Goal: Task Accomplishment & Management: Manage account settings

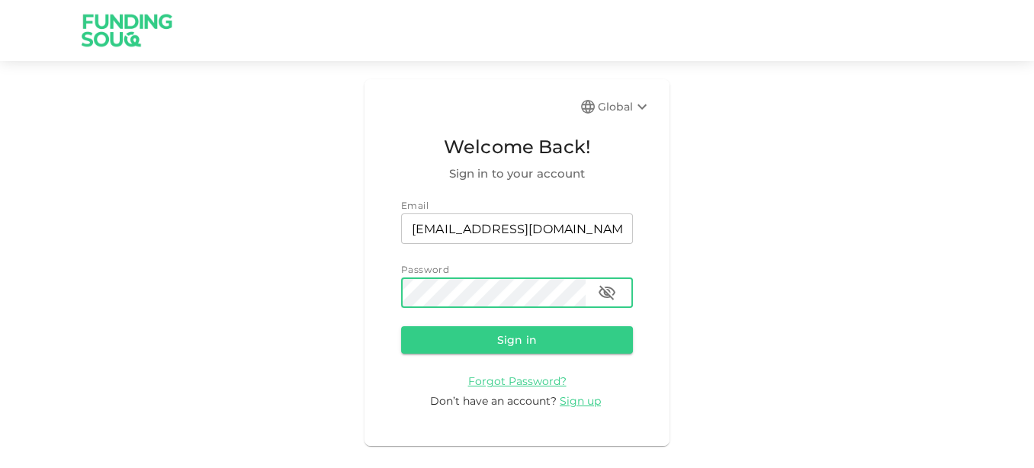
click at [401, 326] on button "Sign in" at bounding box center [517, 339] width 232 height 27
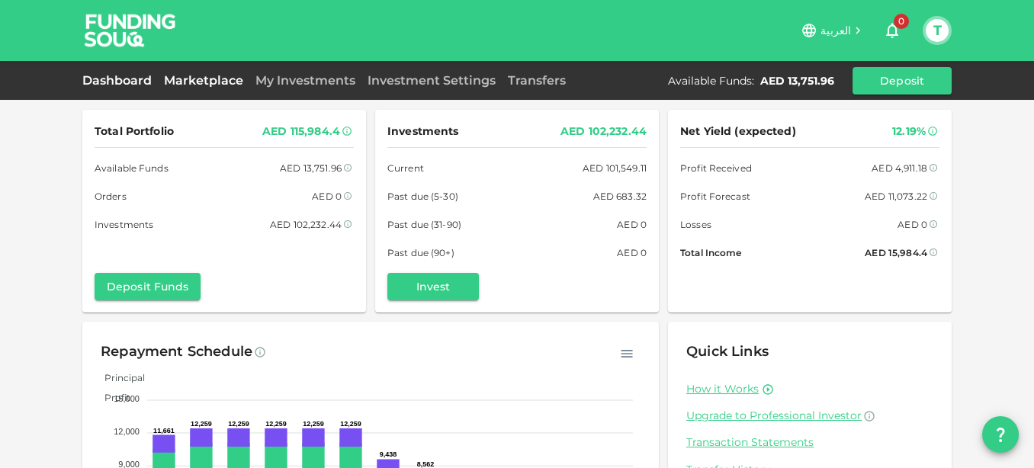
click at [191, 82] on link "Marketplace" at bounding box center [203, 80] width 91 height 14
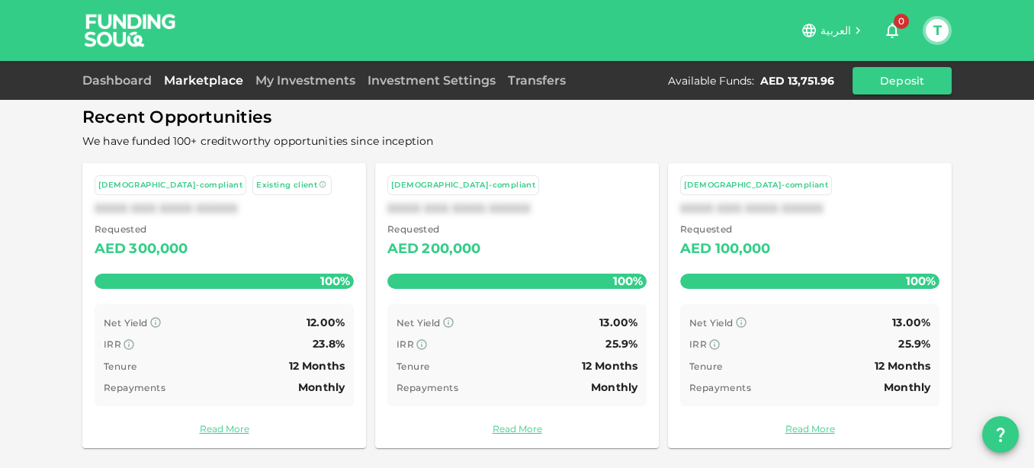
scroll to position [95, 0]
click at [111, 78] on link "Dashboard" at bounding box center [119, 80] width 75 height 14
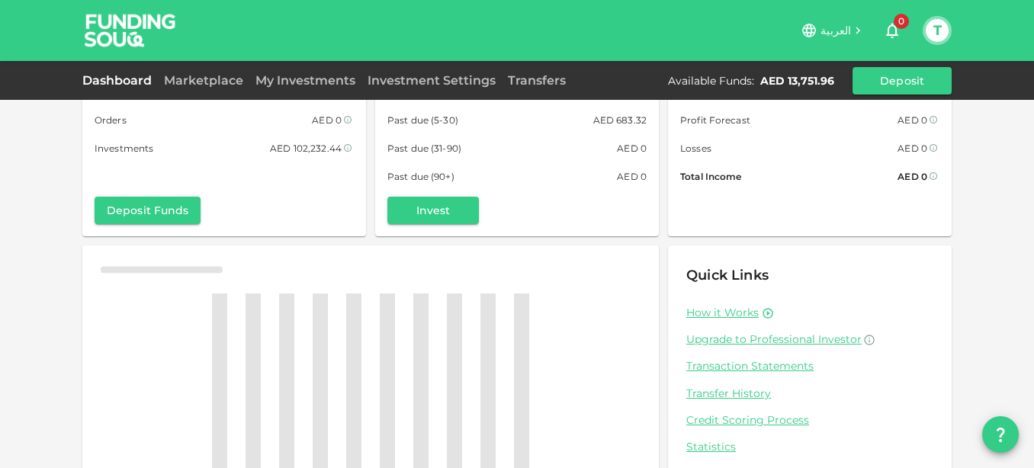
scroll to position [95, 0]
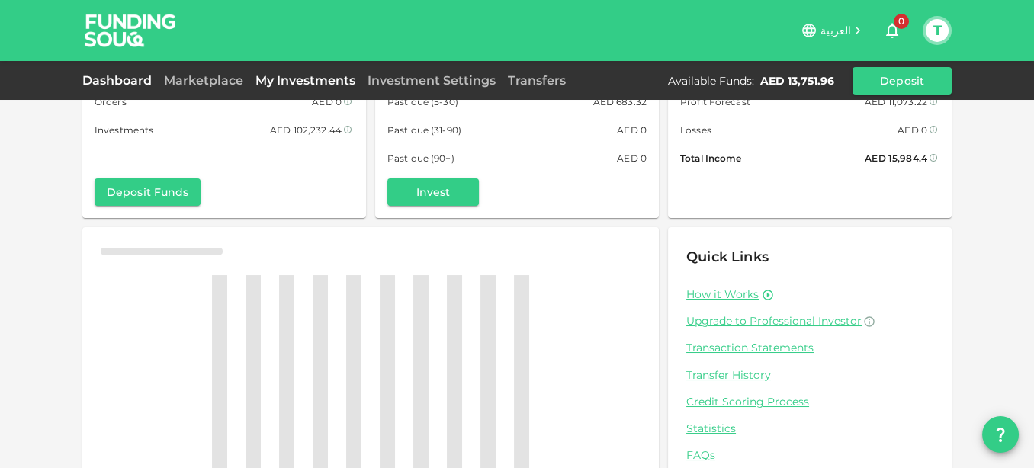
click at [296, 82] on link "My Investments" at bounding box center [305, 80] width 112 height 14
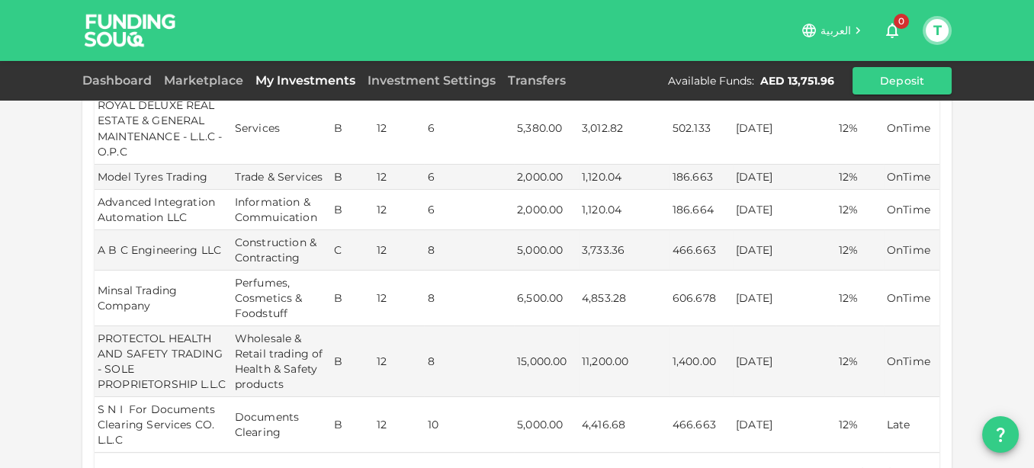
scroll to position [349, 0]
click at [724, 450] on body "العربية 0 T Dashboard Marketplace My Investments Investment Settings Transfers …" at bounding box center [517, 234] width 1034 height 468
click at [708, 390] on li "25" at bounding box center [716, 387] width 46 height 27
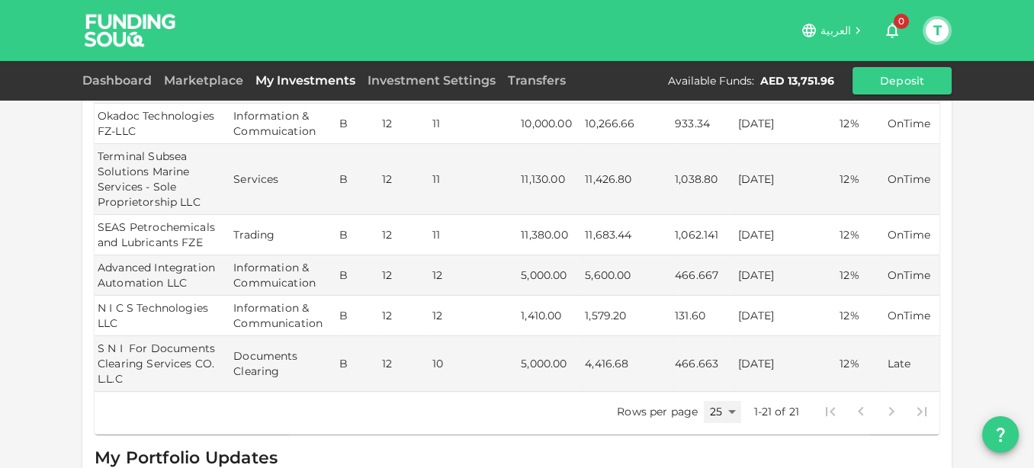
scroll to position [856, 0]
click at [732, 400] on body "العربية 0 T Dashboard Marketplace My Investments Investment Settings Transfers …" at bounding box center [517, 234] width 1034 height 468
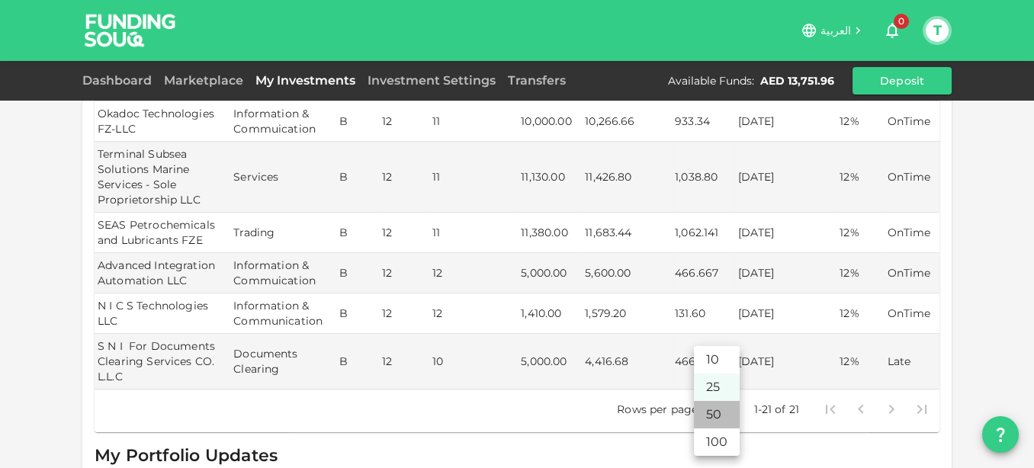
click at [712, 412] on li "50" at bounding box center [717, 414] width 46 height 27
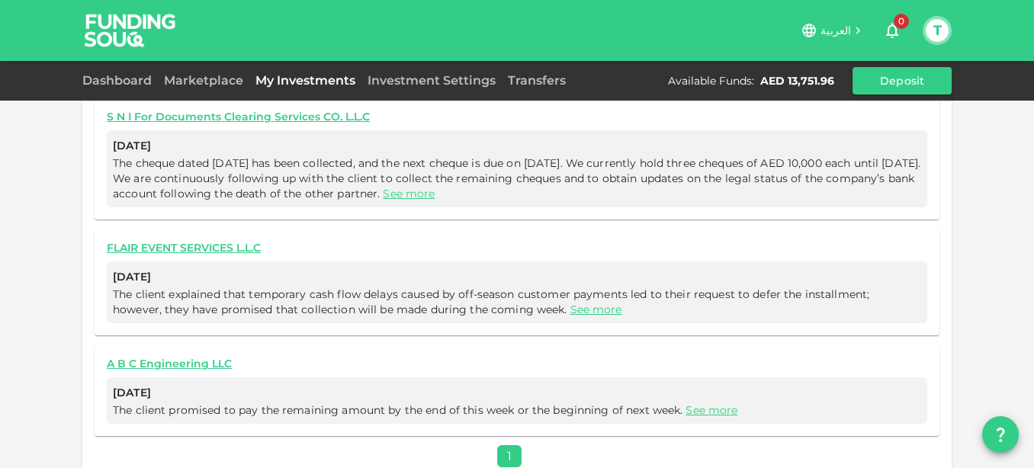
scroll to position [639, 0]
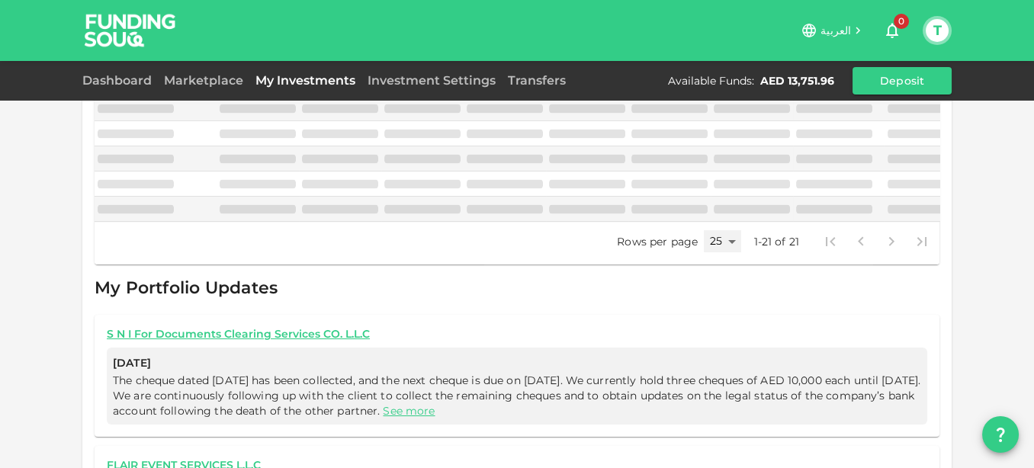
type input "50"
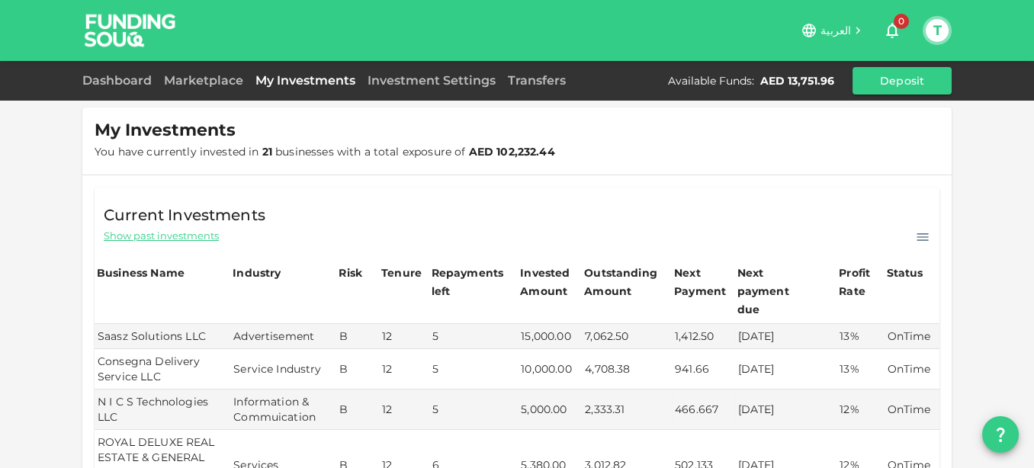
scroll to position [0, 0]
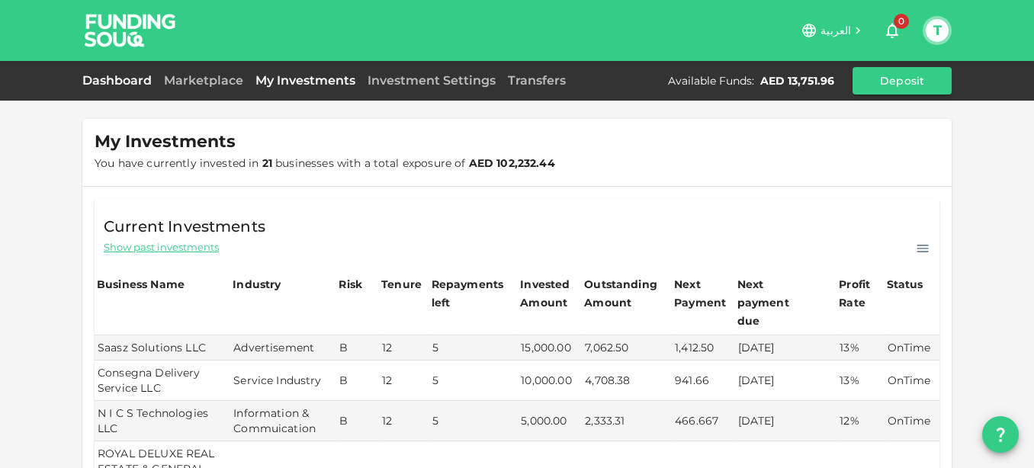
click at [114, 80] on link "Dashboard" at bounding box center [119, 80] width 75 height 14
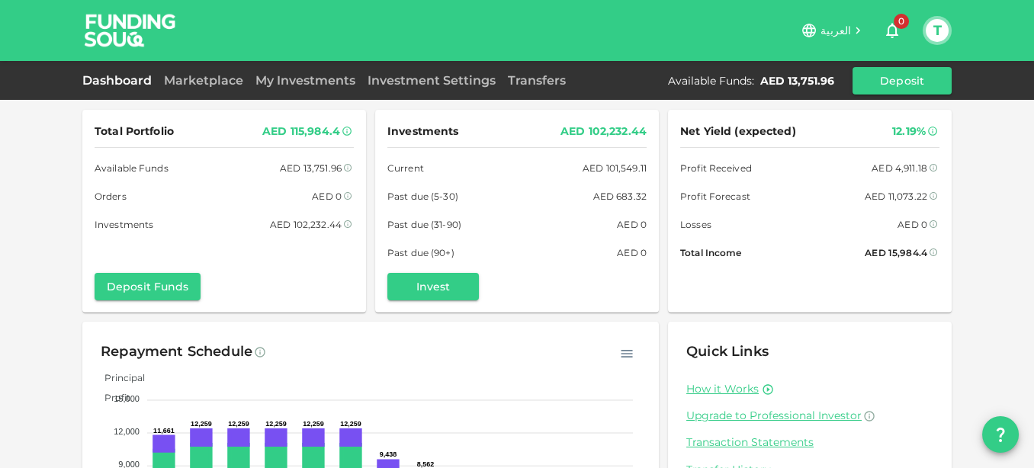
click at [939, 38] on button "T" at bounding box center [937, 30] width 23 height 23
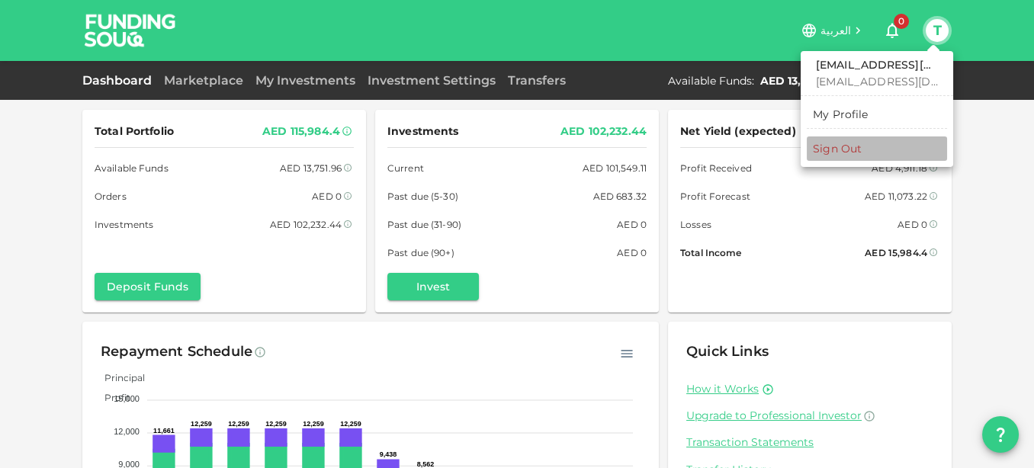
click at [847, 155] on div "Sign Out" at bounding box center [837, 148] width 49 height 15
